Goal: Task Accomplishment & Management: Complete application form

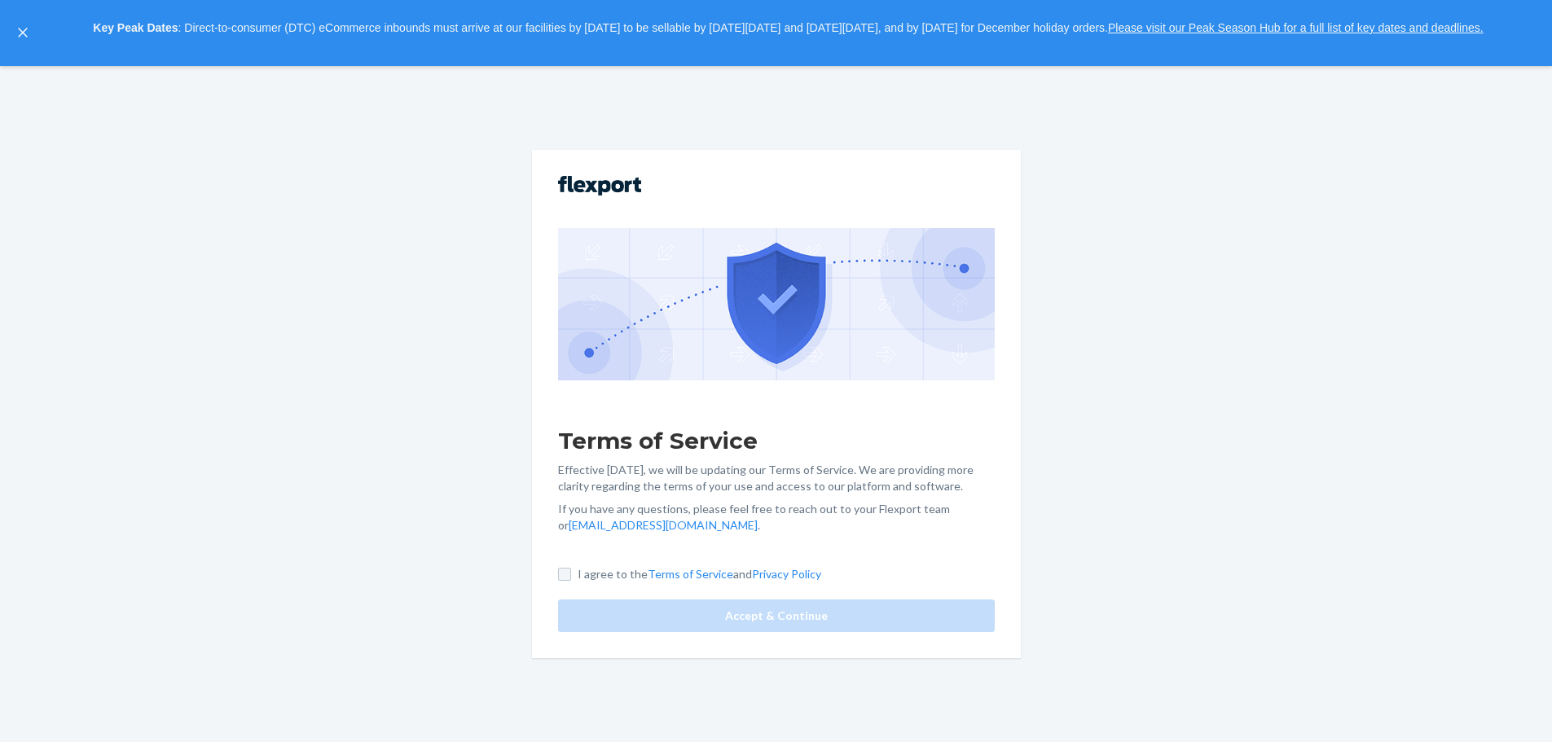
drag, startPoint x: 568, startPoint y: 552, endPoint x: 569, endPoint y: 571, distance: 18.8
click at [567, 552] on div "Terms of Service Effective [DATE], we will be updating our Terms of Service. We…" at bounding box center [776, 403] width 489 height 507
click at [569, 576] on input "I agree to the Terms of Service and Privacy Policy" at bounding box center [570, 574] width 13 height 13
checkbox input "true"
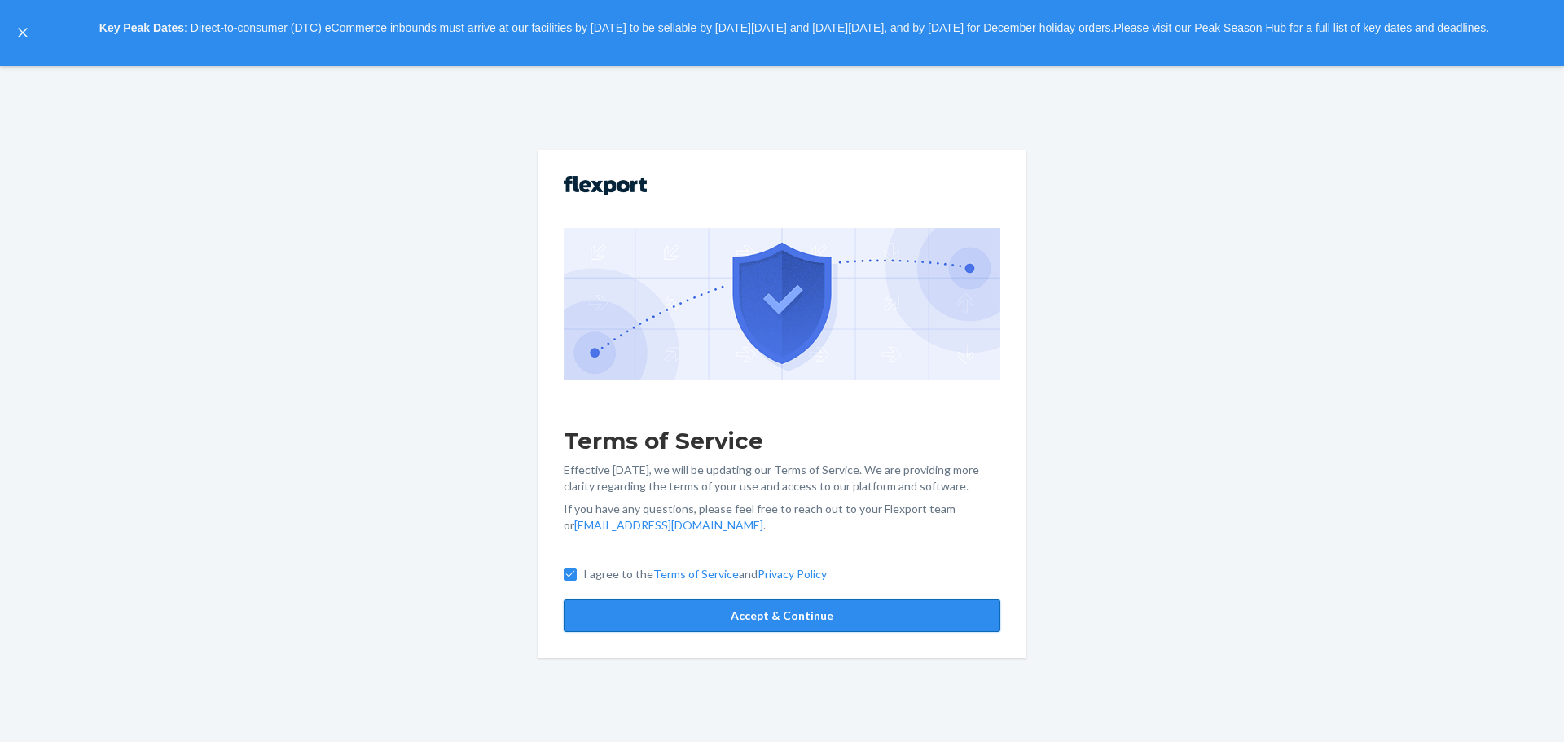
click at [765, 618] on button "Accept & Continue" at bounding box center [782, 615] width 437 height 33
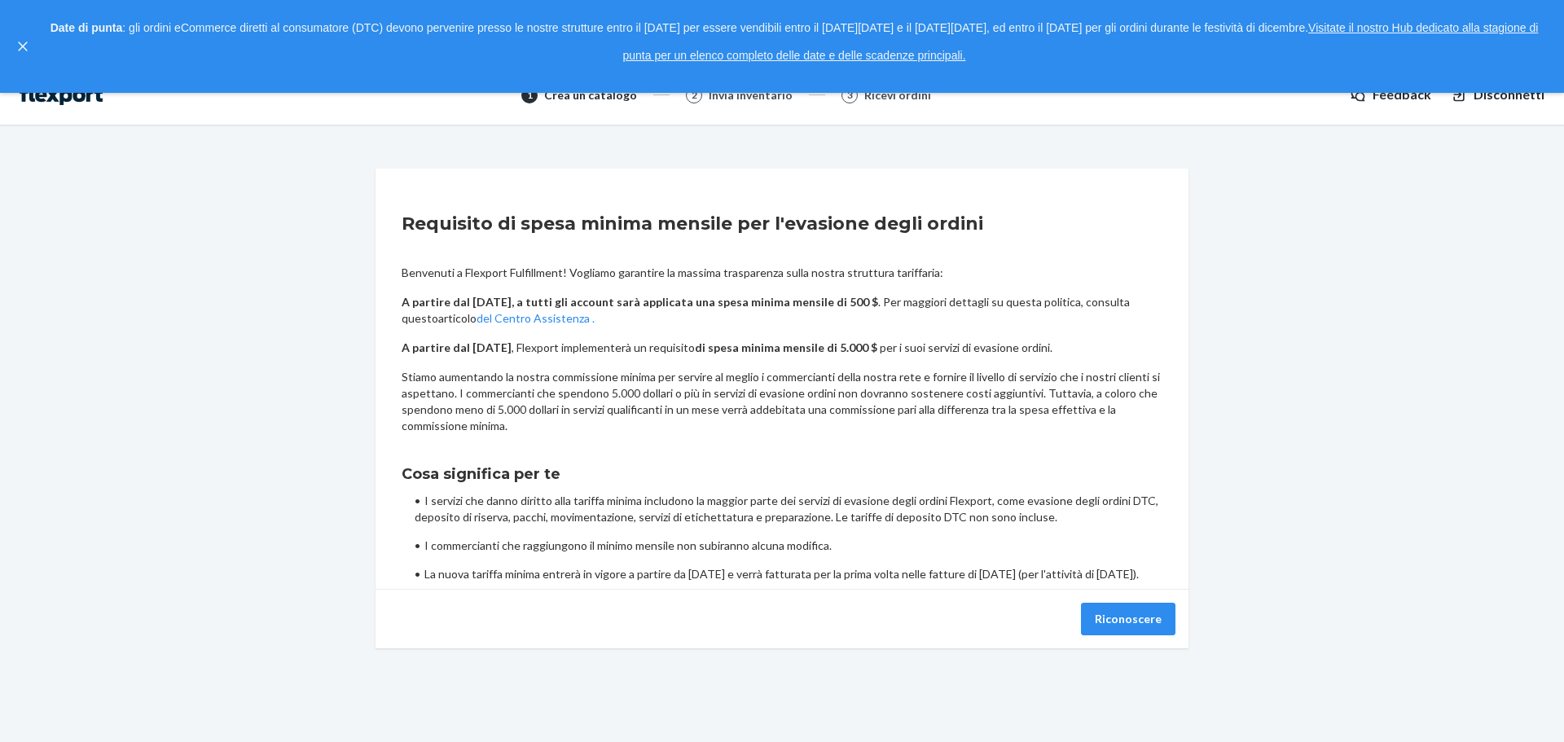
drag, startPoint x: 622, startPoint y: 181, endPoint x: 664, endPoint y: 147, distance: 53.3
click at [625, 178] on div "Requisito di spesa minima mensile per l'evasione degli ordini Benvenuti a Flexp…" at bounding box center [782, 378] width 761 height 407
click at [964, 131] on div "1 Crea un catalogo 2 Invia inventario 3 Ricevi ordini Feedback Disconnetti Requ…" at bounding box center [782, 404] width 1564 height 676
drag, startPoint x: 1464, startPoint y: 108, endPoint x: 1456, endPoint y: 112, distance: 8.8
click at [1460, 112] on div "1 Crea un catalogo 2 Invia inventario 3 Ricevi ordini Feedback Disconnetti" at bounding box center [782, 95] width 1564 height 59
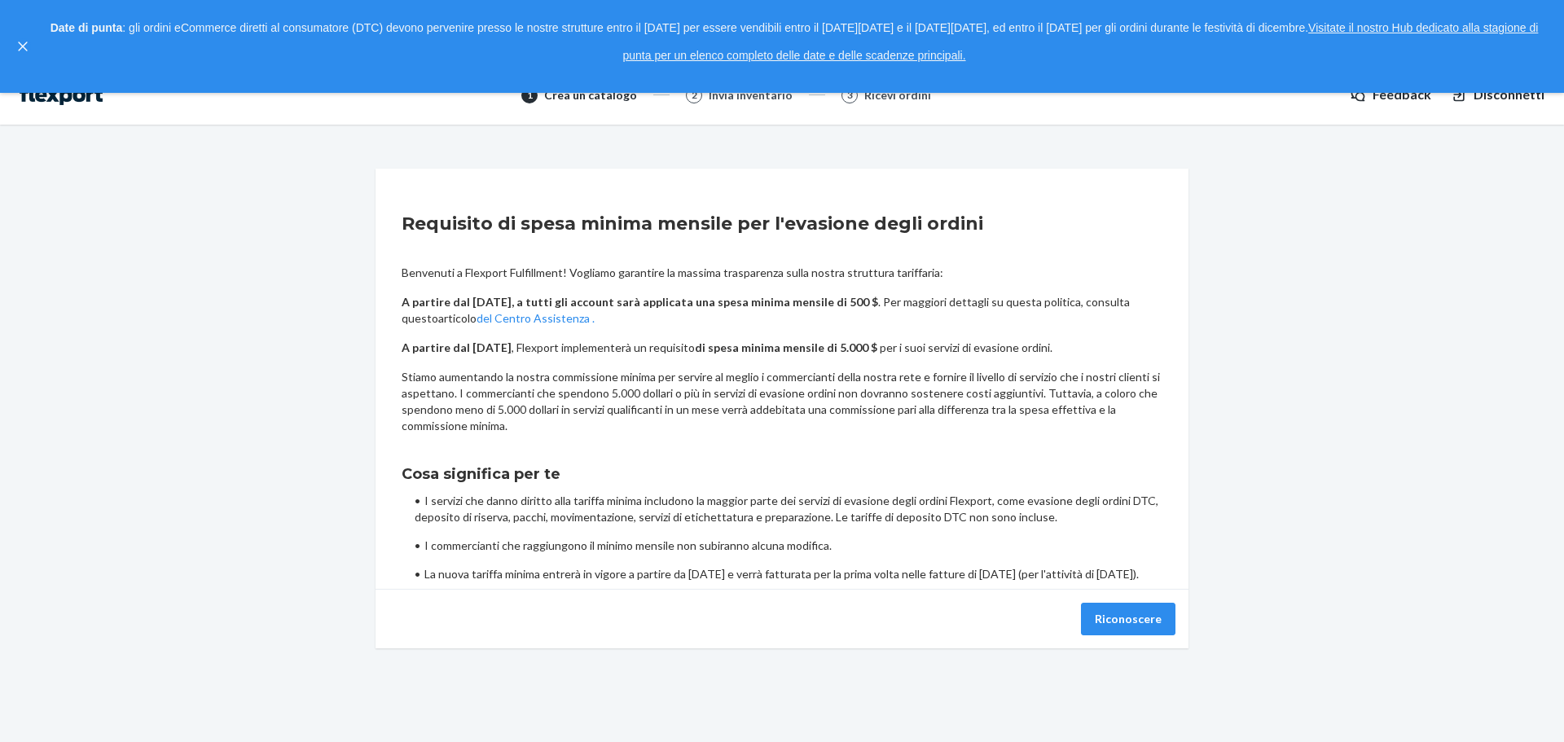
drag, startPoint x: 1350, startPoint y: 95, endPoint x: 1155, endPoint y: 85, distance: 195.8
click at [1259, 93] on body "1 Crea un catalogo 2 Invia inventario 3 Ricevi ordini Feedback Disconnetti Requ…" at bounding box center [782, 371] width 1564 height 742
